Goal: Use online tool/utility: Use online tool/utility

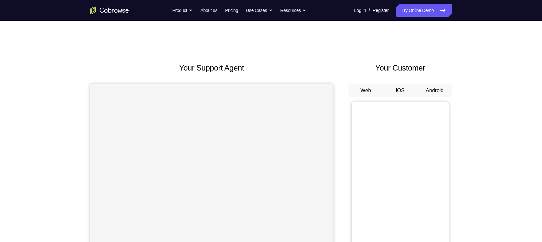
click at [427, 91] on button "Android" at bounding box center [435, 90] width 35 height 13
click at [431, 93] on button "Android" at bounding box center [435, 90] width 35 height 13
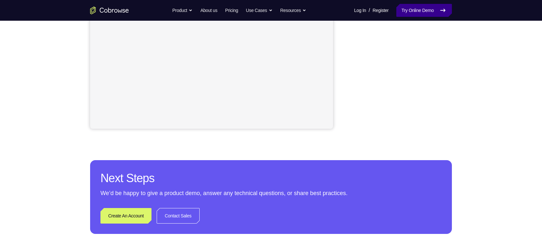
scroll to position [174, 0]
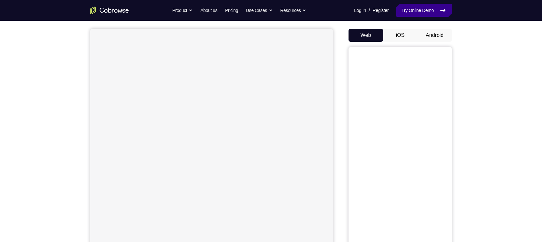
scroll to position [56, 0]
click at [433, 36] on button "Android" at bounding box center [435, 34] width 35 height 13
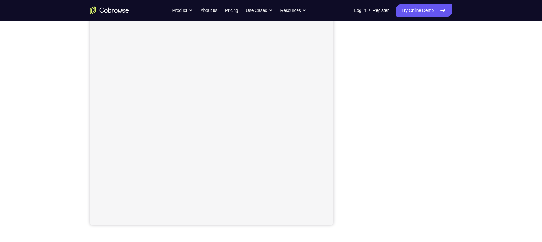
scroll to position [15, 0]
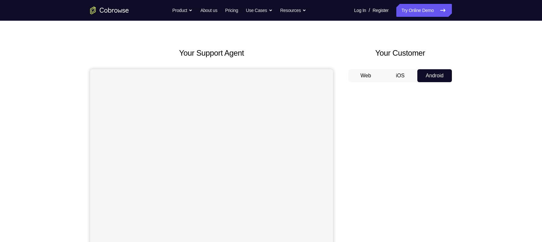
click at [403, 80] on button "iOS" at bounding box center [400, 75] width 35 height 13
click at [430, 76] on button "Android" at bounding box center [435, 75] width 35 height 13
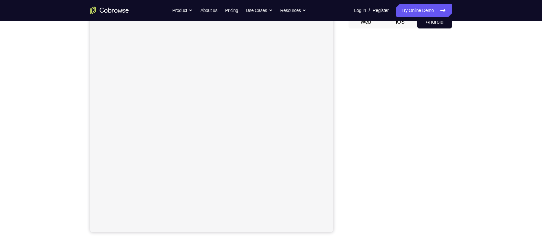
scroll to position [69, 0]
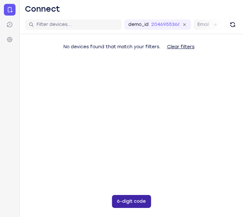
click at [131, 200] on button "6-digit code" at bounding box center [131, 201] width 39 height 13
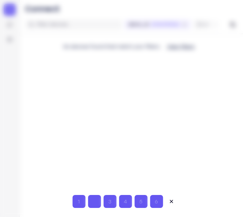
click at [92, 200] on input "Code entry digit 2" at bounding box center [94, 201] width 13 height 13
click at [171, 198] on icon at bounding box center [171, 201] width 6 height 6
